Goal: Check status: Check status

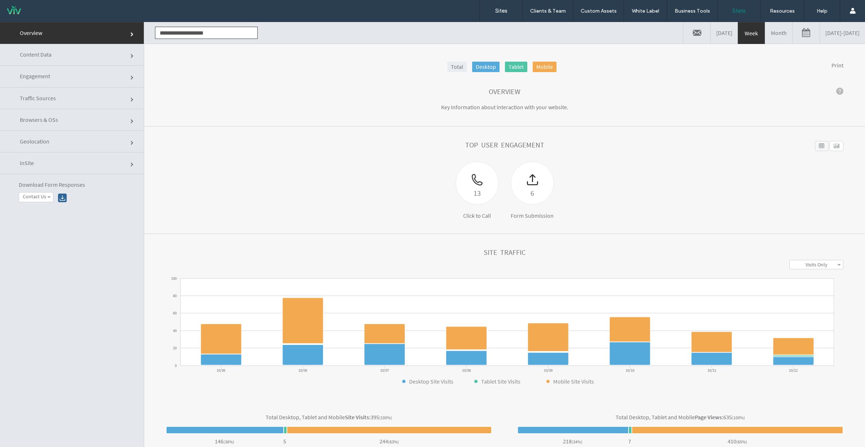
click at [828, 37] on link "10/05/2025 - 10/12/2025" at bounding box center [842, 33] width 45 height 22
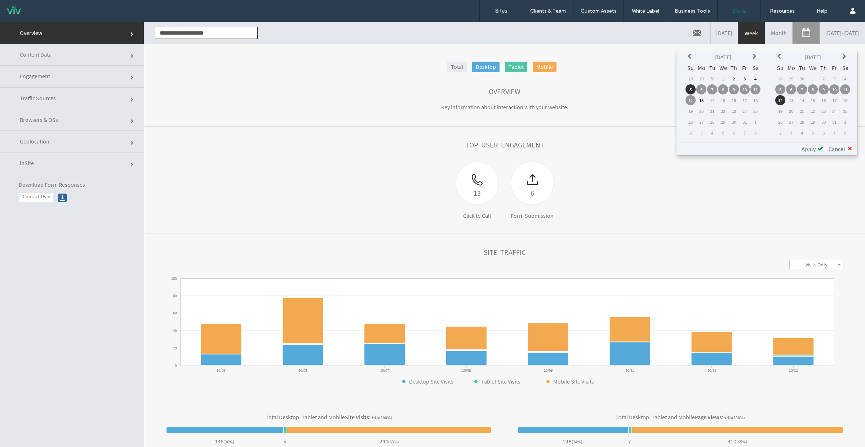
click at [693, 60] on th at bounding box center [690, 57] width 10 height 10
click at [706, 80] on td "1" at bounding box center [701, 79] width 10 height 10
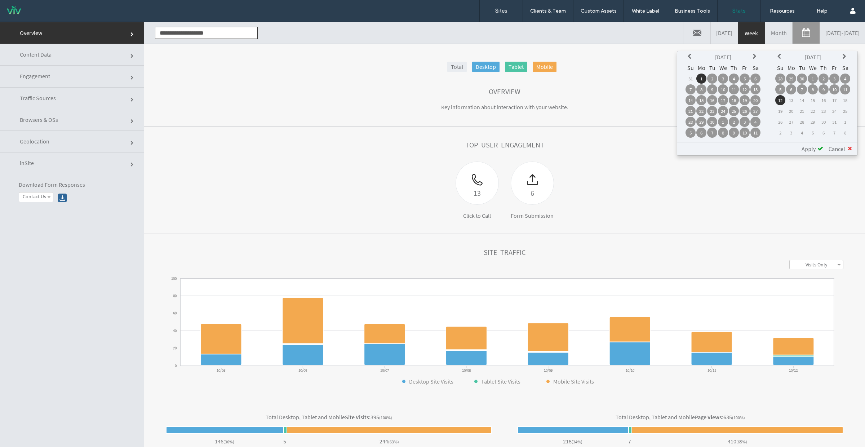
click at [808, 145] on span "Apply" at bounding box center [808, 148] width 14 height 7
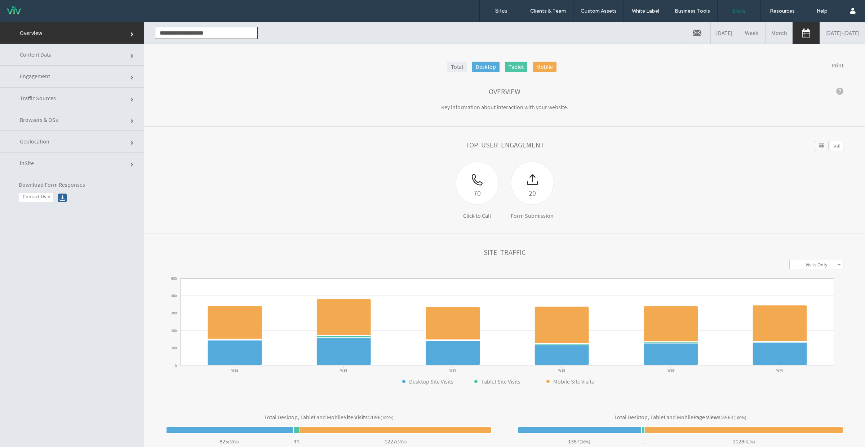
click at [68, 53] on link "Content Data" at bounding box center [72, 55] width 144 height 22
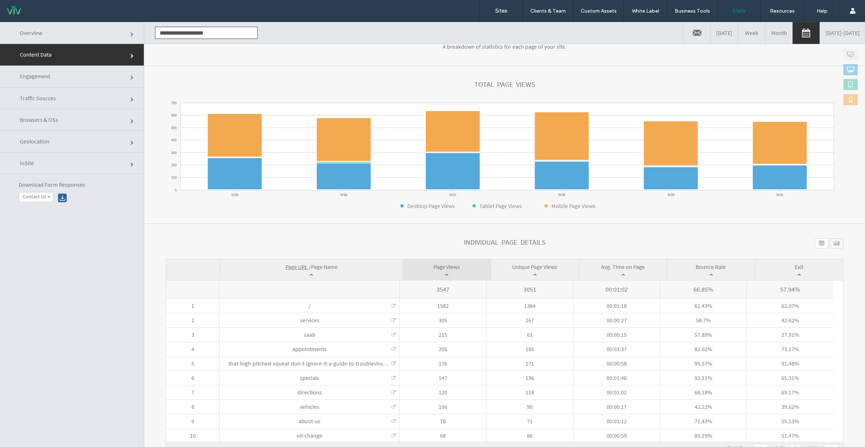
scroll to position [36, 0]
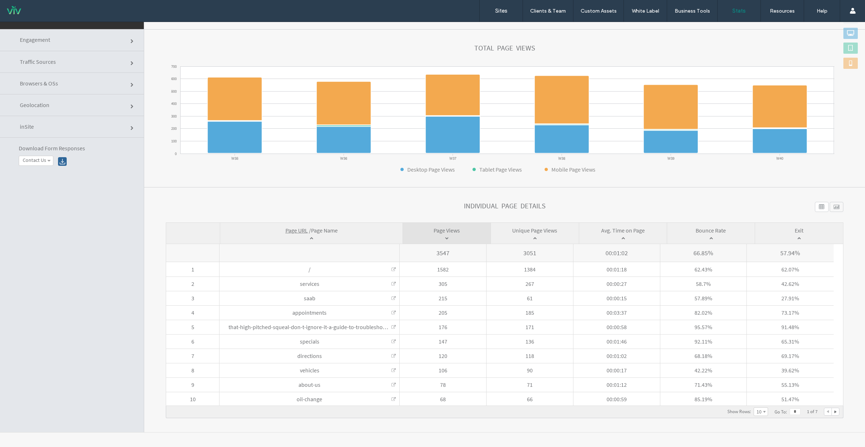
click at [415, 197] on section "**********" at bounding box center [504, 309] width 721 height 245
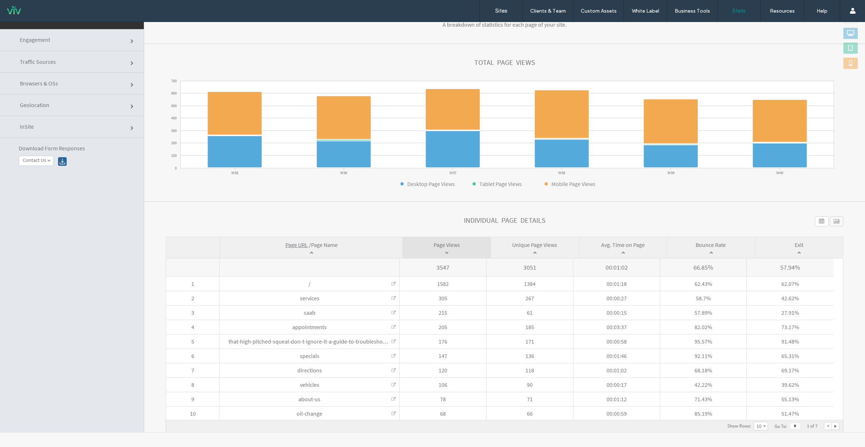
scroll to position [53, 0]
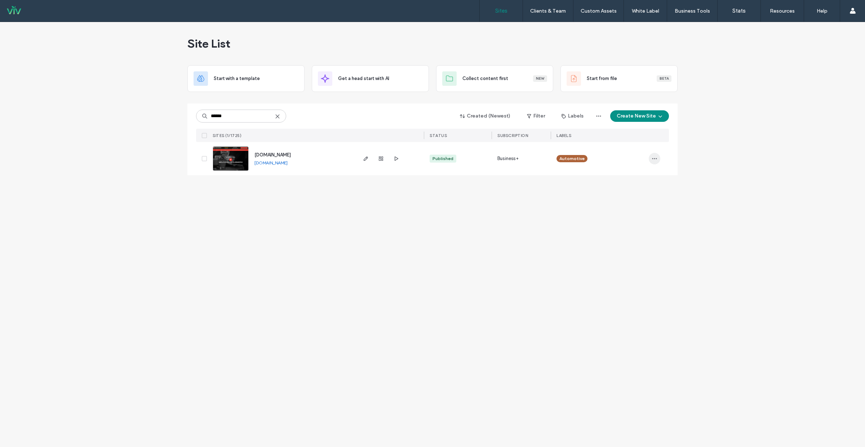
type input "******"
click at [652, 160] on icon "button" at bounding box center [655, 159] width 6 height 6
click at [612, 256] on span "Site Dashboard" at bounding box center [627, 259] width 34 height 7
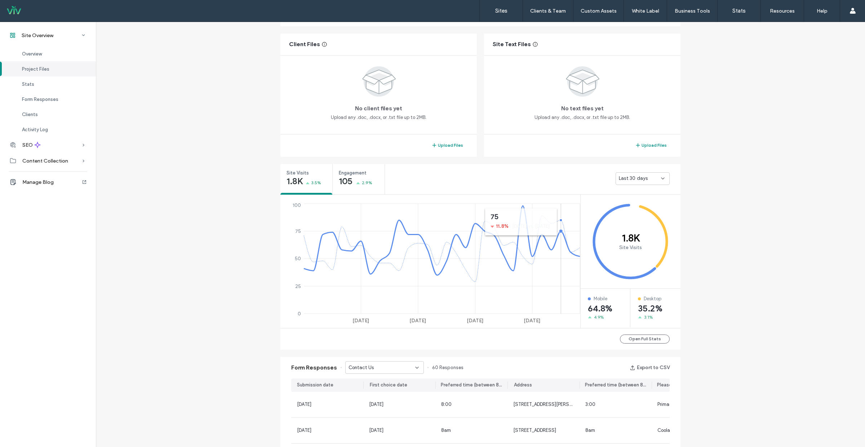
scroll to position [163, 0]
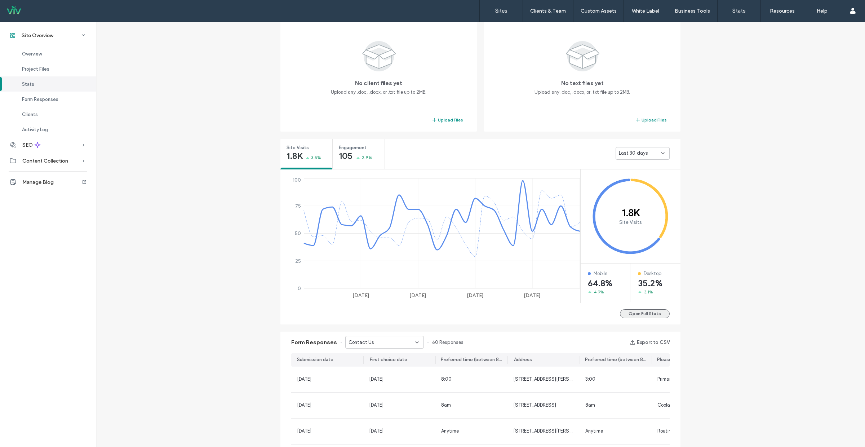
click at [640, 311] on button "Open Full Stats" at bounding box center [645, 313] width 50 height 9
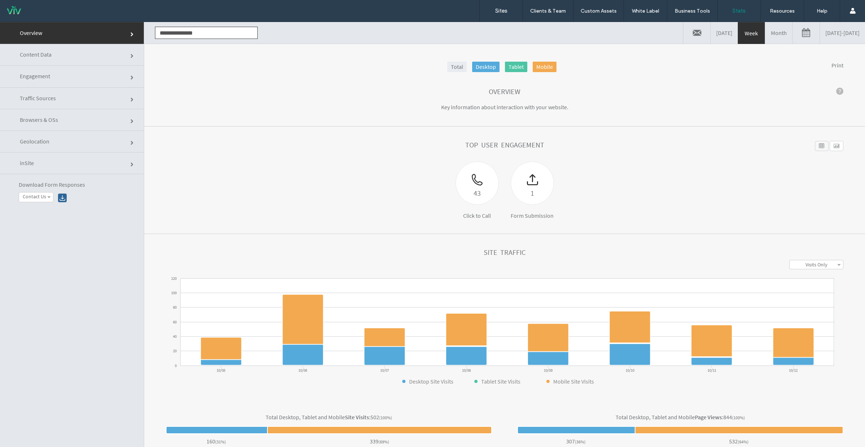
click at [820, 36] on link "10/05/2025 - 10/12/2025" at bounding box center [842, 33] width 45 height 22
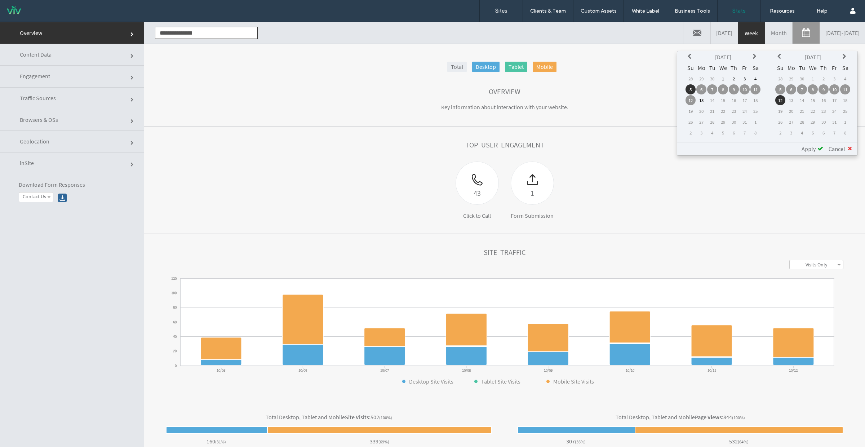
click at [696, 48] on div "Total Desktop Tablet Mobile Print Overview Key information about interaction wi…" at bounding box center [504, 256] width 721 height 425
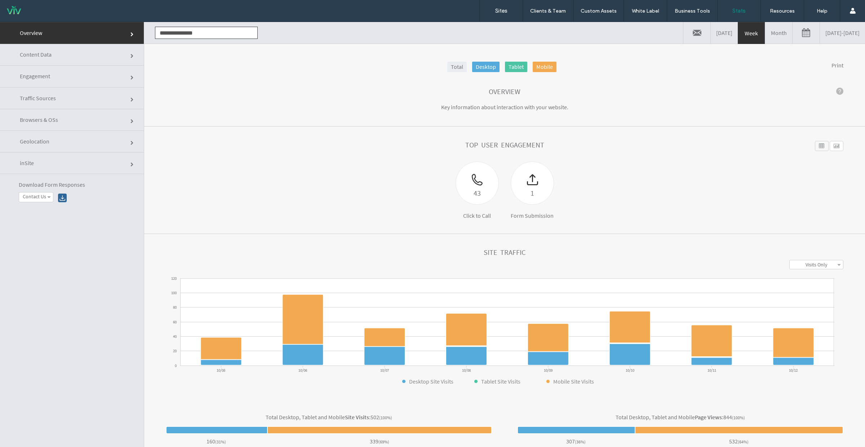
click at [820, 42] on link "10/05/2025 - 10/12/2025" at bounding box center [842, 33] width 45 height 22
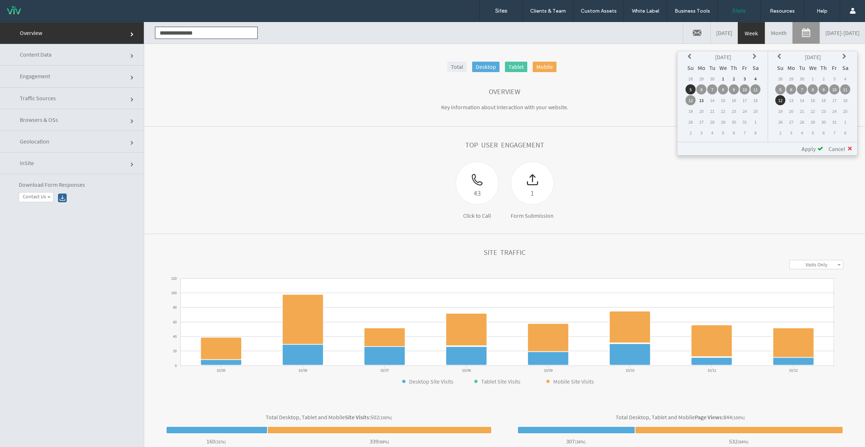
click at [691, 54] on th at bounding box center [690, 57] width 10 height 10
click at [702, 76] on td "1" at bounding box center [701, 79] width 10 height 10
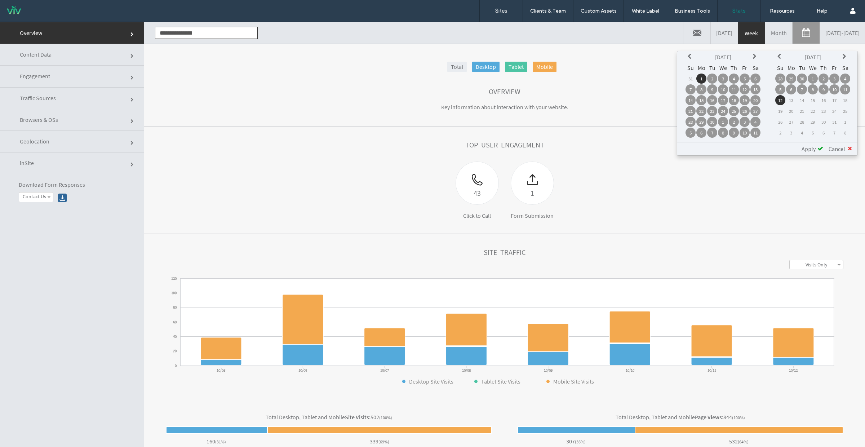
click at [811, 151] on div "**********" at bounding box center [767, 148] width 180 height 13
click at [811, 147] on span "Apply" at bounding box center [808, 148] width 14 height 7
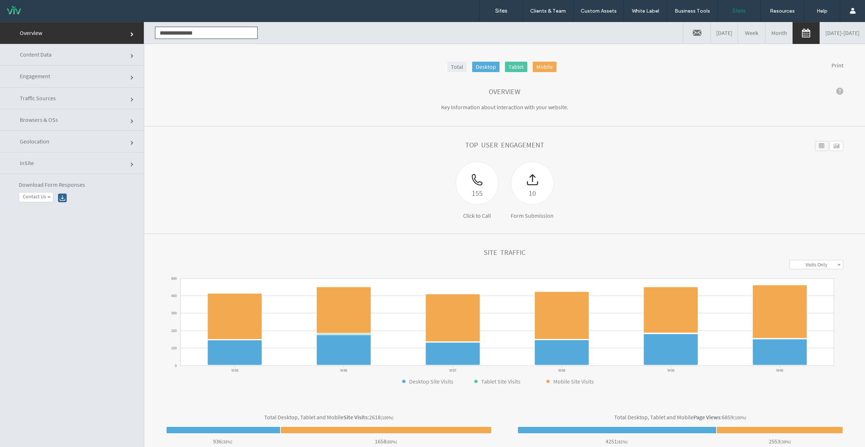
click at [98, 106] on link "Traffic Sources" at bounding box center [72, 99] width 144 height 22
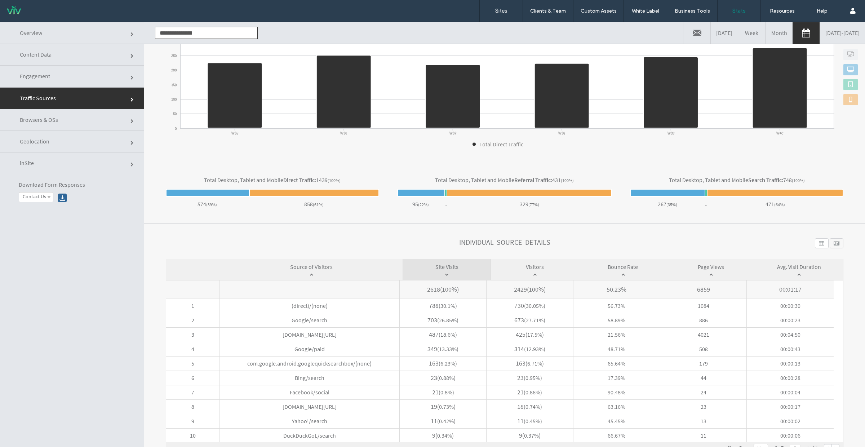
scroll to position [139, 0]
click at [117, 56] on link "Content Data" at bounding box center [72, 55] width 144 height 22
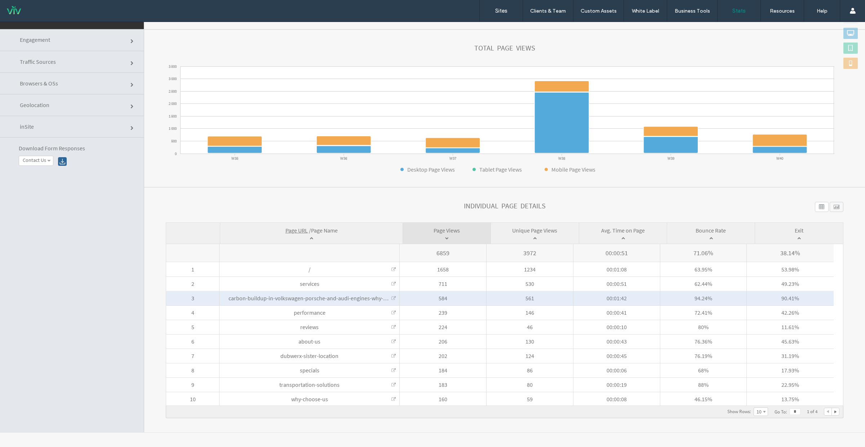
scroll to position [36, 0]
